Goal: Task Accomplishment & Management: Use online tool/utility

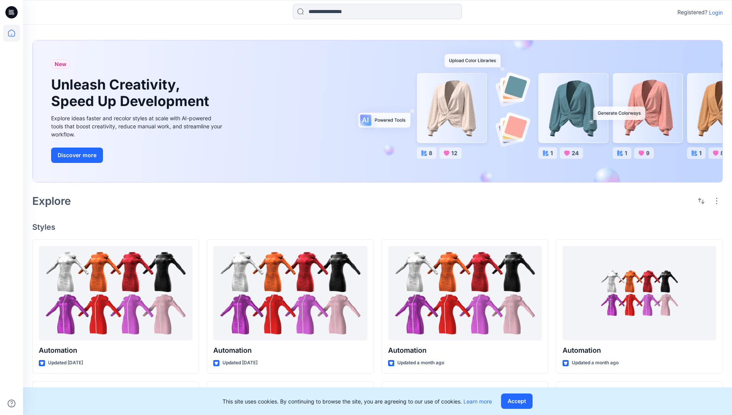
click at [714, 12] on p "Login" at bounding box center [716, 12] width 14 height 8
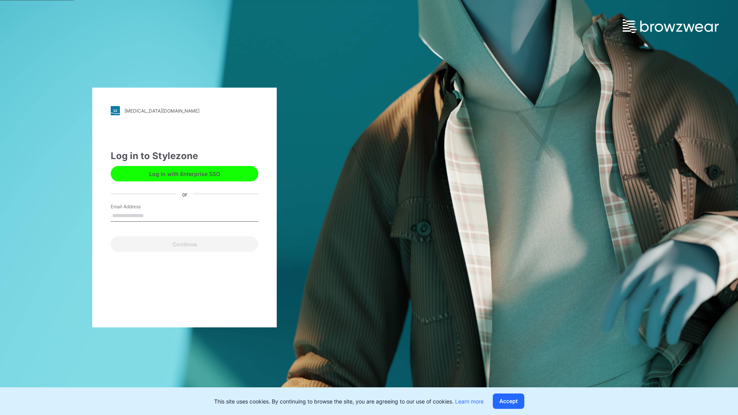
click at [152, 215] on input "Email Address" at bounding box center [185, 216] width 148 height 12
type input "**********"
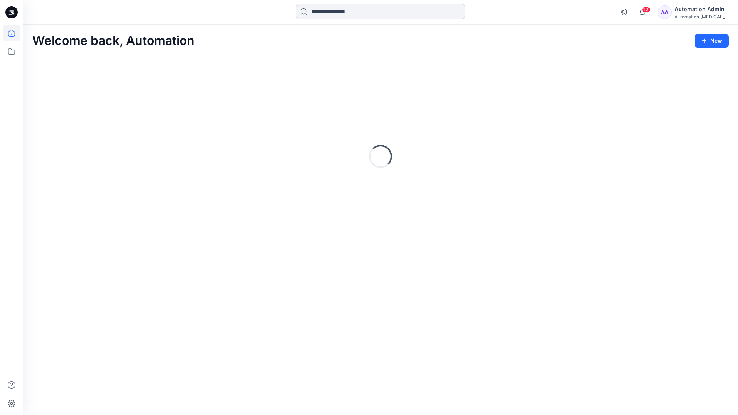
click at [15, 33] on icon at bounding box center [11, 33] width 7 height 7
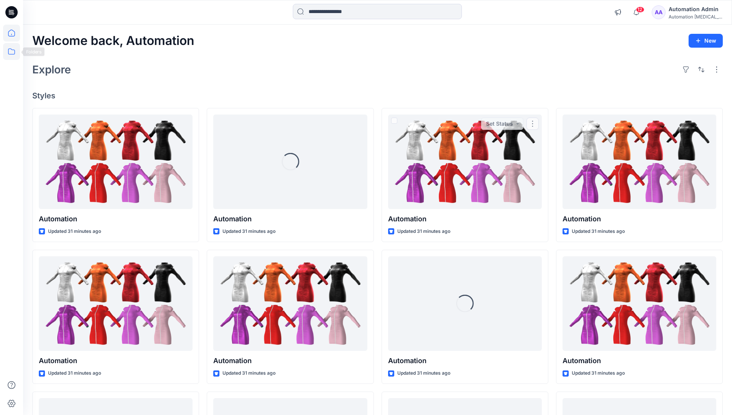
click at [10, 55] on icon at bounding box center [11, 51] width 17 height 17
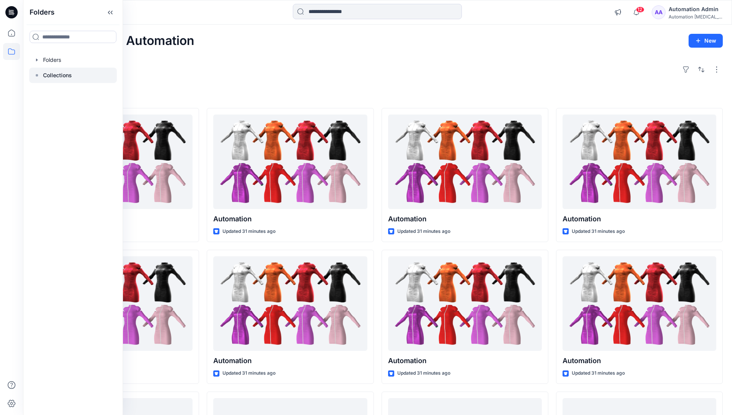
click at [36, 75] on rect at bounding box center [37, 75] width 2 height 2
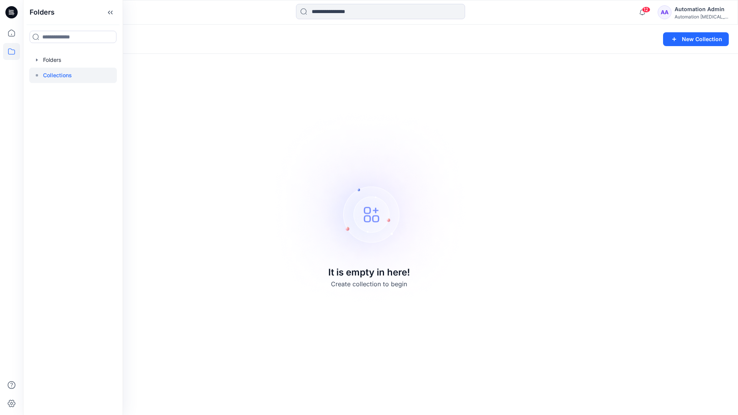
click at [50, 73] on p "Collections" at bounding box center [57, 75] width 29 height 9
click at [6, 50] on icon at bounding box center [11, 51] width 17 height 17
click at [691, 43] on button "New Collection" at bounding box center [696, 39] width 66 height 14
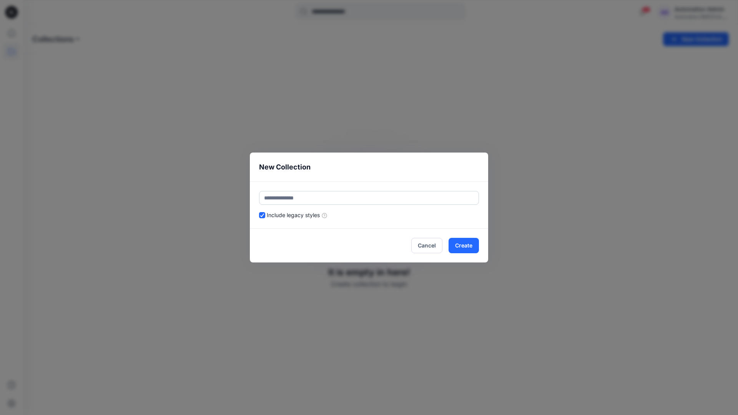
click at [325, 195] on input "text" at bounding box center [369, 198] width 220 height 14
type input "**********"
click at [462, 245] on button "Create" at bounding box center [464, 245] width 30 height 15
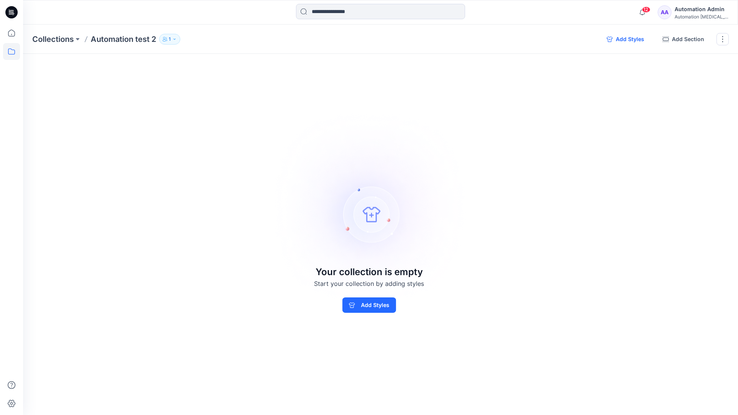
click at [625, 39] on button "Add Styles" at bounding box center [625, 39] width 50 height 12
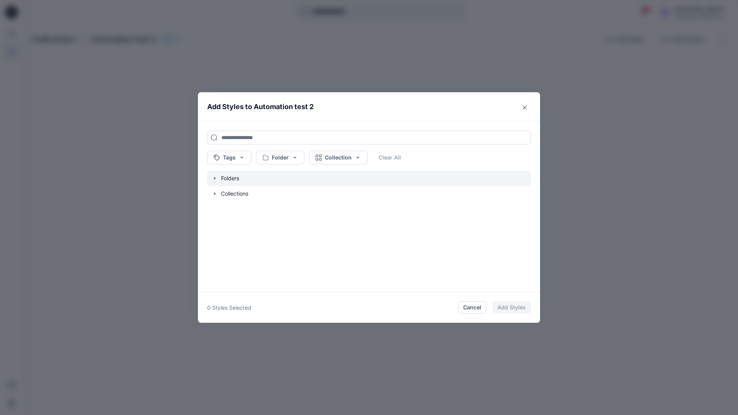
click at [214, 179] on icon "button" at bounding box center [215, 178] width 6 height 6
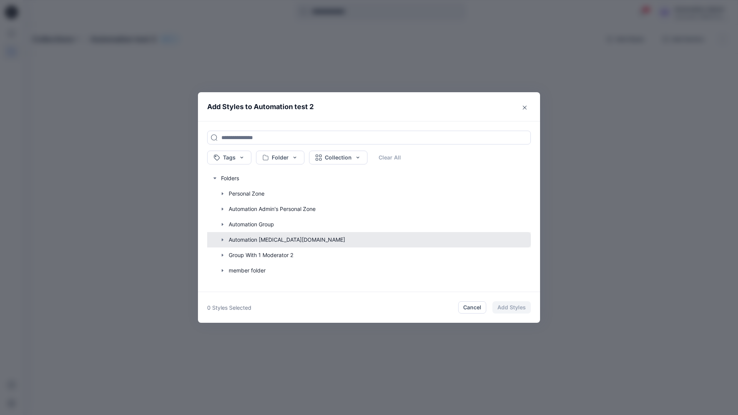
click at [244, 240] on button "button" at bounding box center [364, 239] width 331 height 15
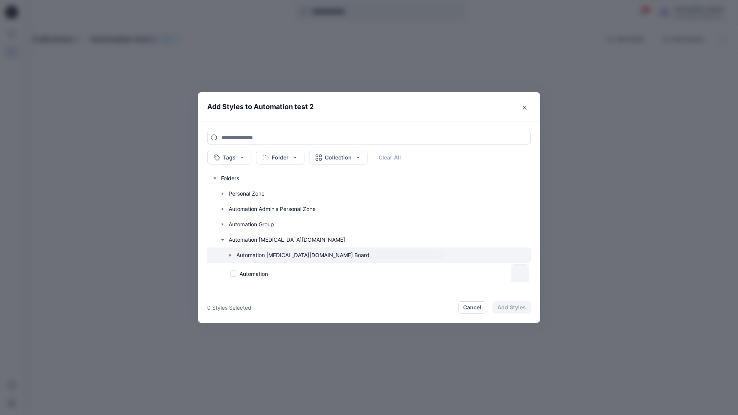
click at [231, 256] on icon "button" at bounding box center [230, 255] width 6 height 6
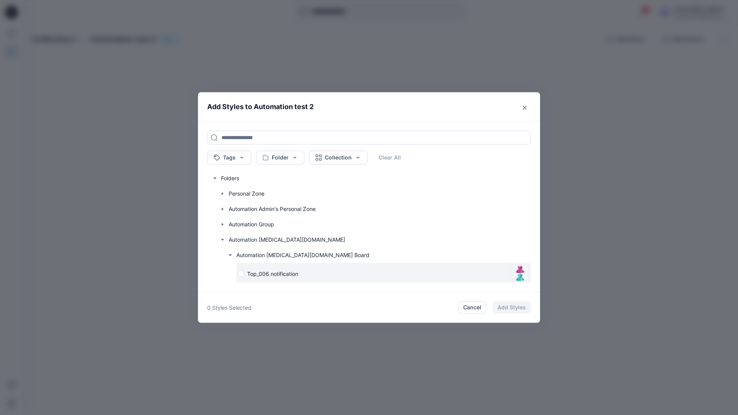
click at [242, 275] on div "Top_006 notification" at bounding box center [373, 274] width 270 height 8
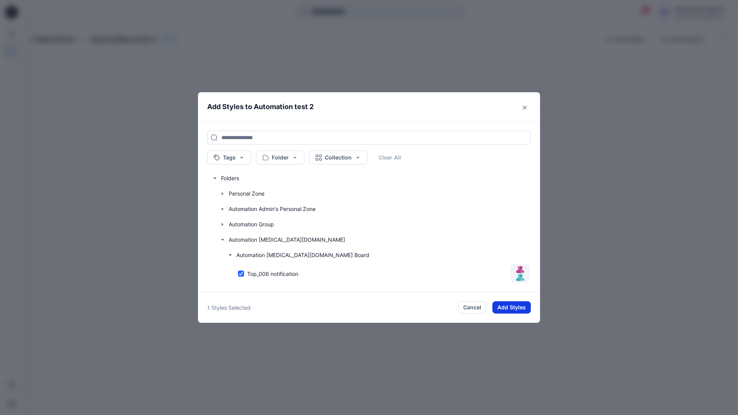
click at [505, 304] on button "Add Styles" at bounding box center [511, 307] width 38 height 12
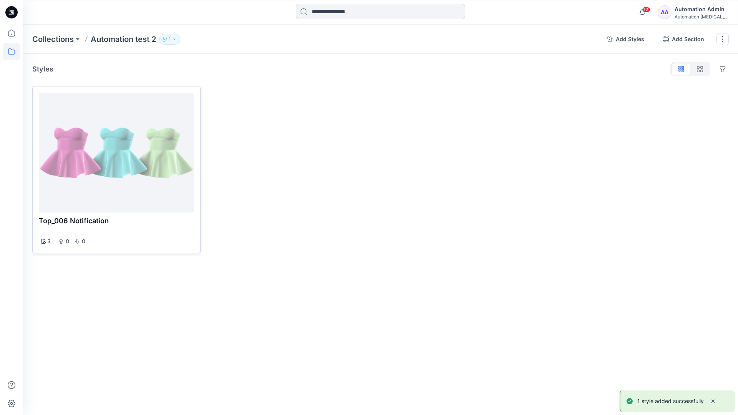
click at [144, 156] on div at bounding box center [116, 153] width 149 height 114
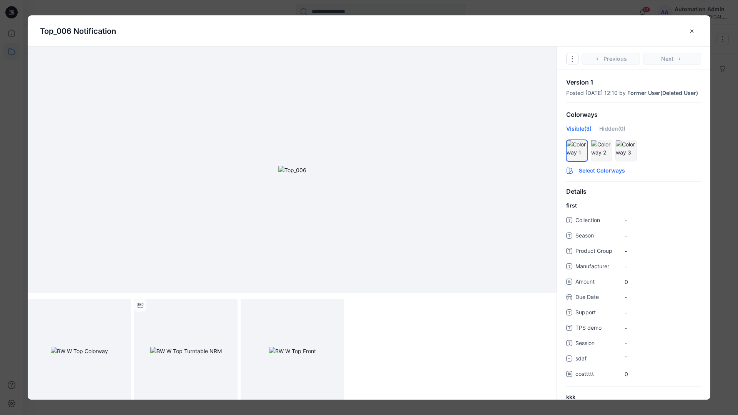
click at [601, 175] on button "Select Colorways" at bounding box center [633, 169] width 153 height 12
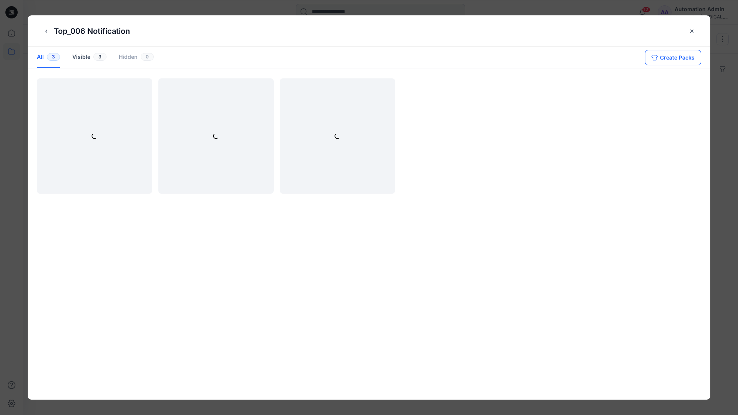
click at [667, 56] on button "Create Packs" at bounding box center [673, 57] width 56 height 15
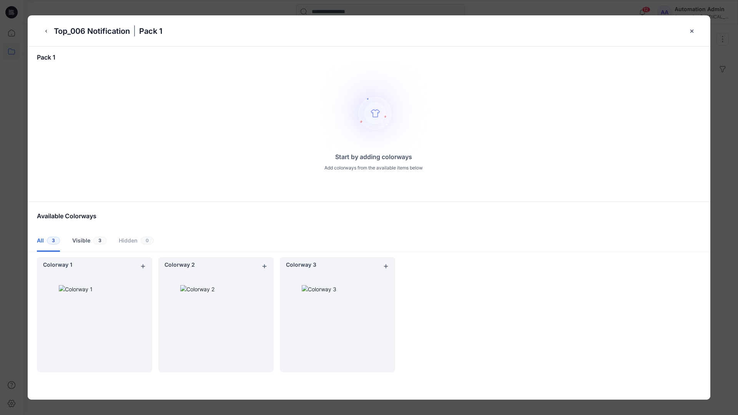
click at [141, 162] on div "Start by adding colorways Add colorways from the available items below" at bounding box center [373, 127] width 673 height 126
click at [693, 32] on icon "close-btn" at bounding box center [692, 31] width 6 height 6
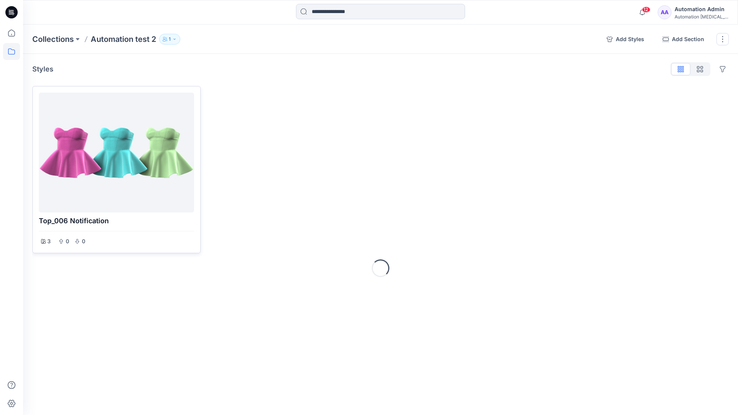
click at [112, 176] on div at bounding box center [116, 153] width 149 height 114
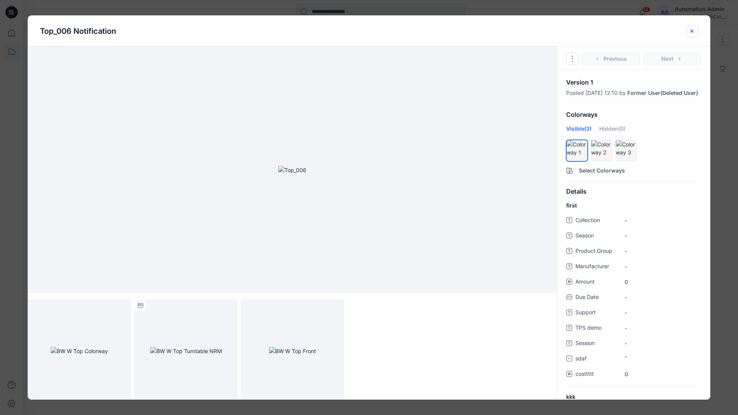
click at [689, 32] on icon "close-btn" at bounding box center [692, 31] width 6 height 6
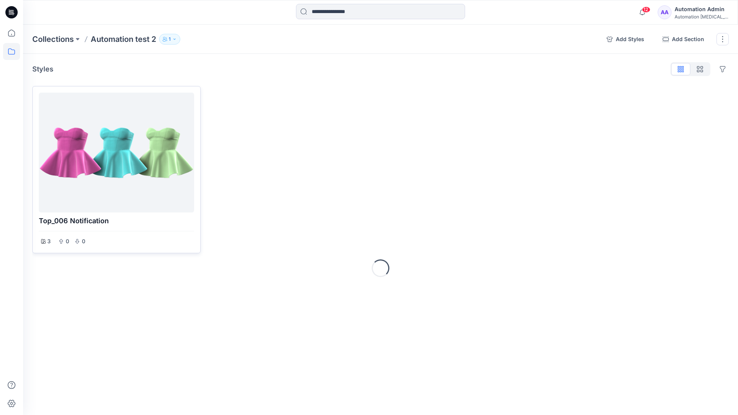
click at [114, 127] on div at bounding box center [116, 153] width 149 height 114
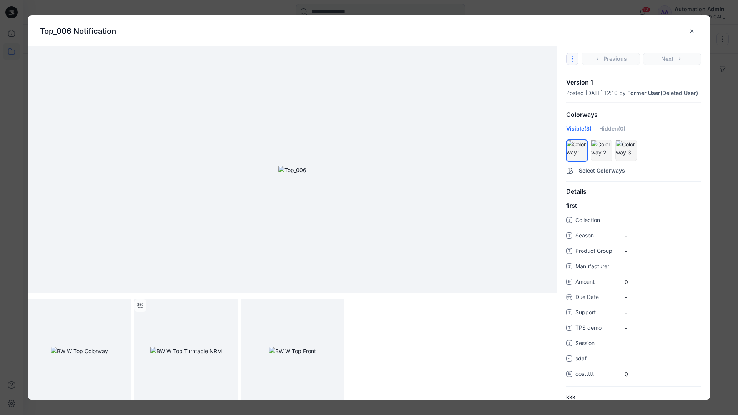
click at [574, 57] on icon "Options" at bounding box center [572, 59] width 6 height 6
click at [571, 93] on button "Duplicate Original Style to..." at bounding box center [572, 93] width 93 height 15
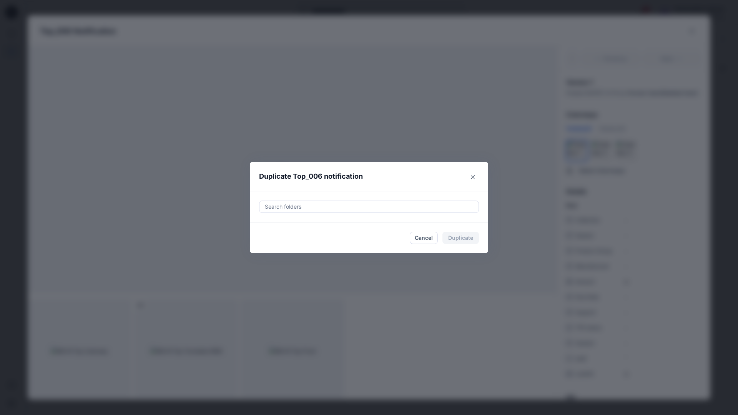
click at [356, 206] on div at bounding box center [369, 206] width 210 height 9
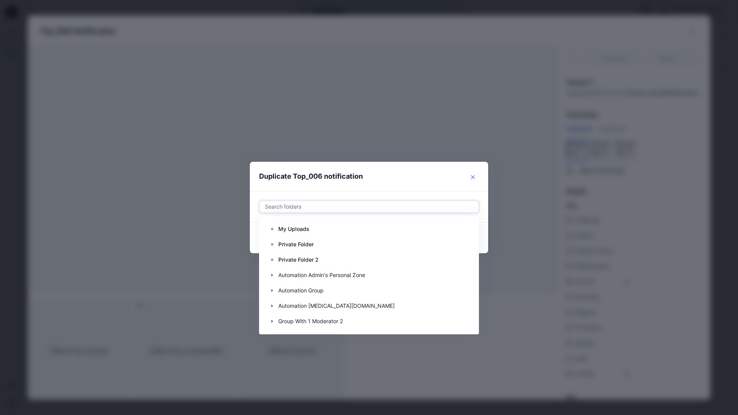
click at [474, 176] on icon "Close" at bounding box center [473, 177] width 4 height 4
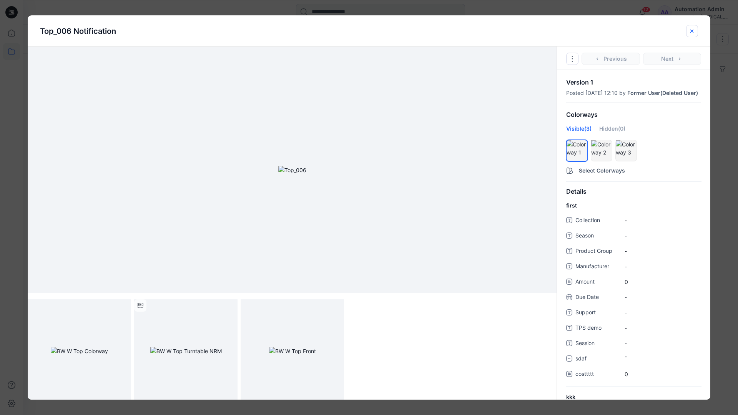
click at [692, 34] on icon "close-btn" at bounding box center [692, 31] width 6 height 6
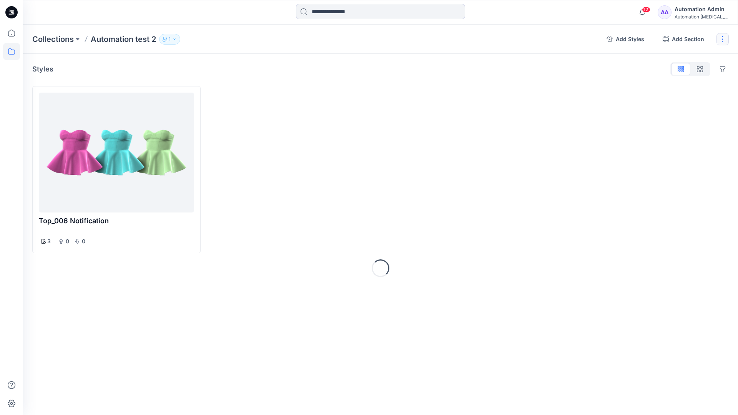
click at [720, 40] on button "button" at bounding box center [722, 39] width 12 height 12
click at [678, 110] on button "Delete Collection" at bounding box center [685, 110] width 83 height 14
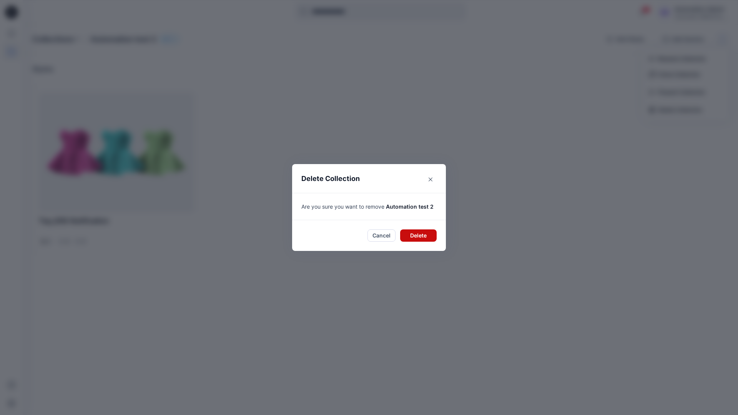
click at [427, 230] on button "Delete" at bounding box center [418, 235] width 37 height 12
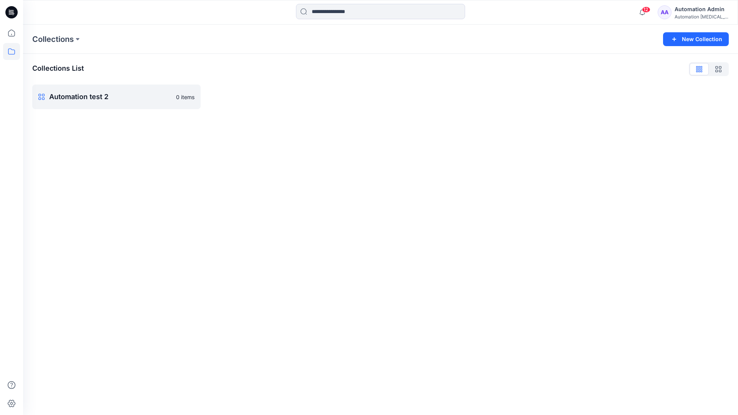
click at [695, 13] on div "Automation Admin" at bounding box center [702, 9] width 54 height 9
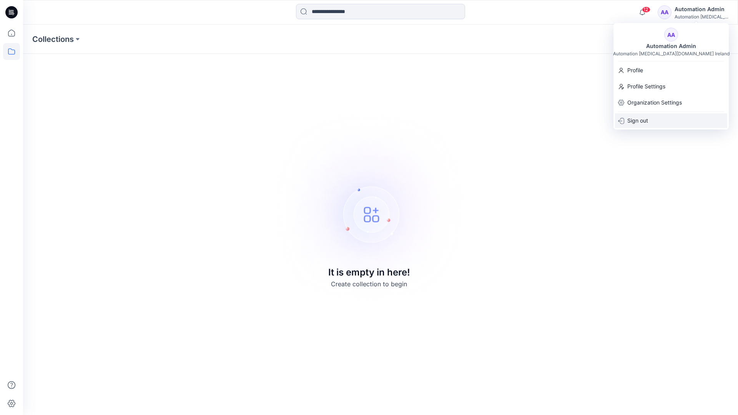
click at [648, 118] on div "Sign out" at bounding box center [671, 120] width 112 height 15
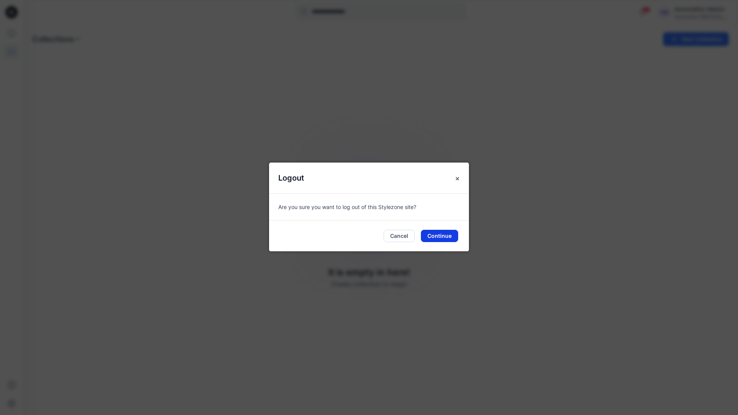
click at [438, 238] on button "Continue" at bounding box center [439, 236] width 37 height 12
